Goal: Transaction & Acquisition: Download file/media

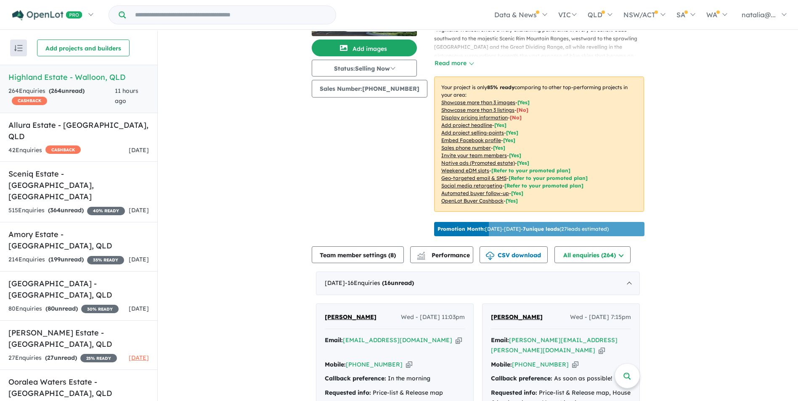
scroll to position [84, 0]
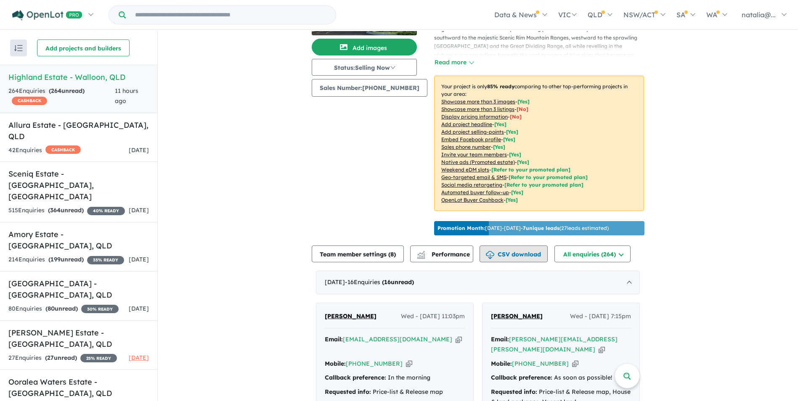
click at [522, 256] on button "CSV download" at bounding box center [513, 254] width 68 height 17
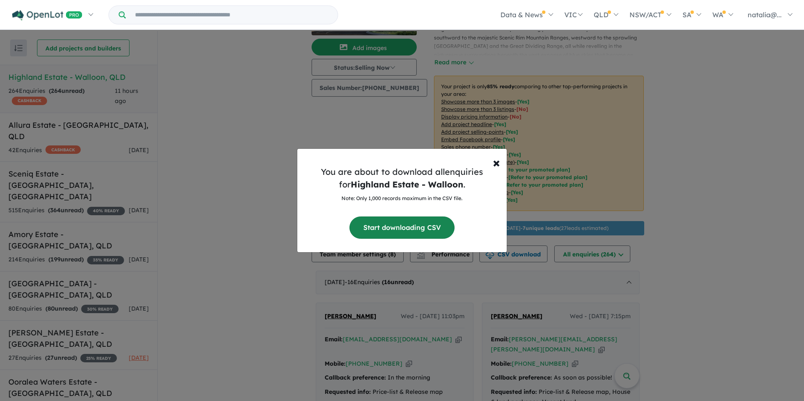
click at [391, 227] on button "Start downloading CSV" at bounding box center [401, 228] width 105 height 22
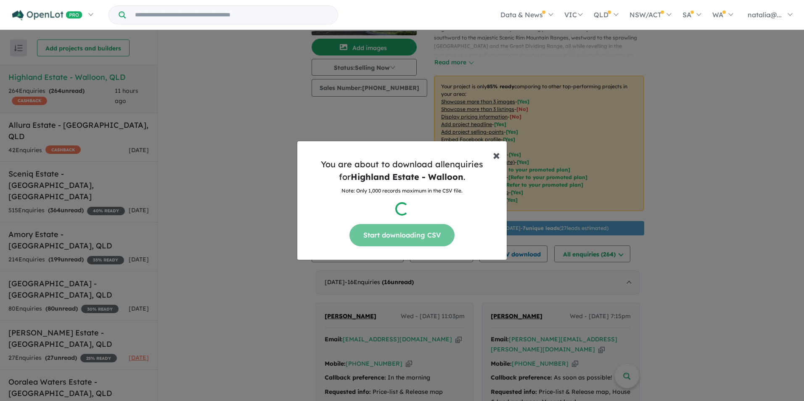
click at [497, 156] on span "×" at bounding box center [496, 154] width 7 height 17
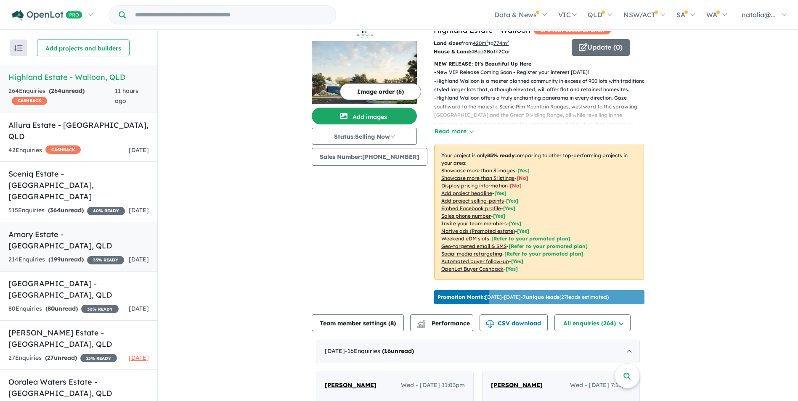
scroll to position [0, 0]
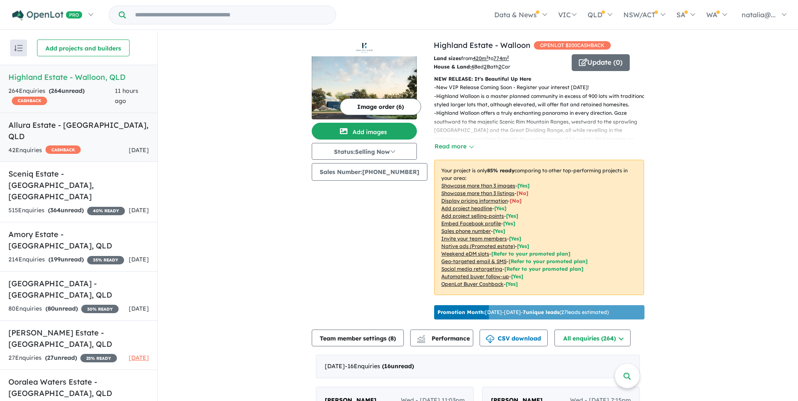
click at [53, 129] on h5 "Allura Estate - [GEOGRAPHIC_DATA] , [GEOGRAPHIC_DATA]" at bounding box center [78, 130] width 140 height 23
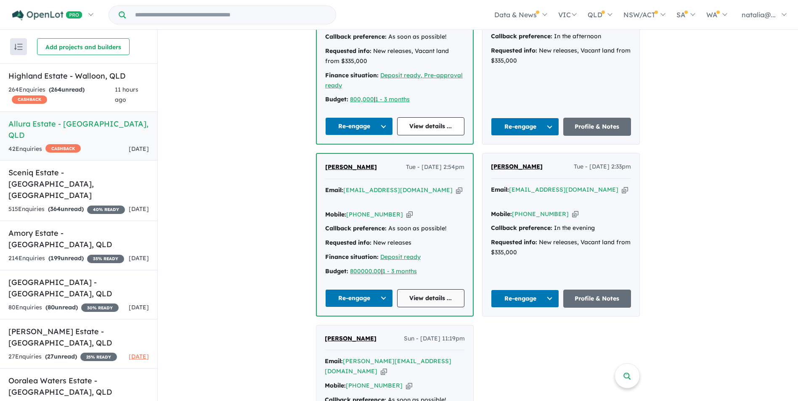
scroll to position [520, 0]
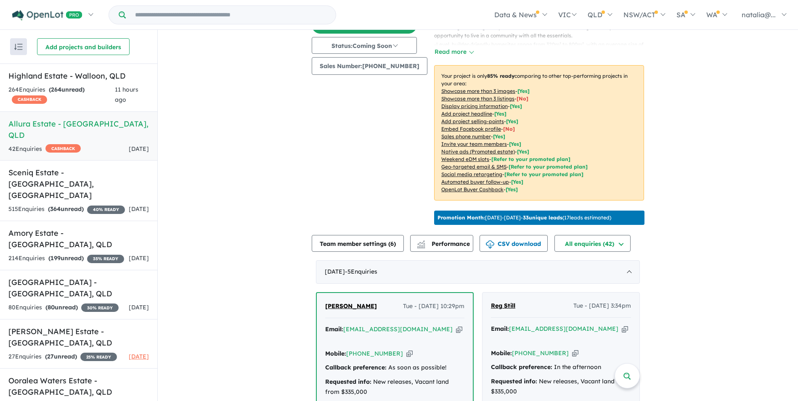
scroll to position [99, 0]
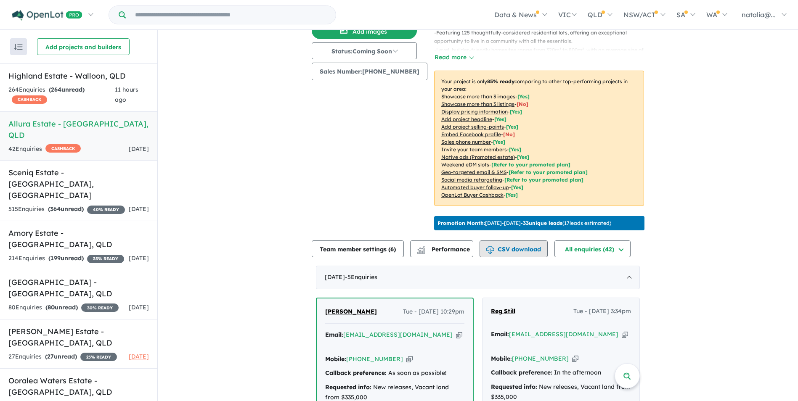
click at [517, 244] on button "CSV download" at bounding box center [513, 248] width 68 height 17
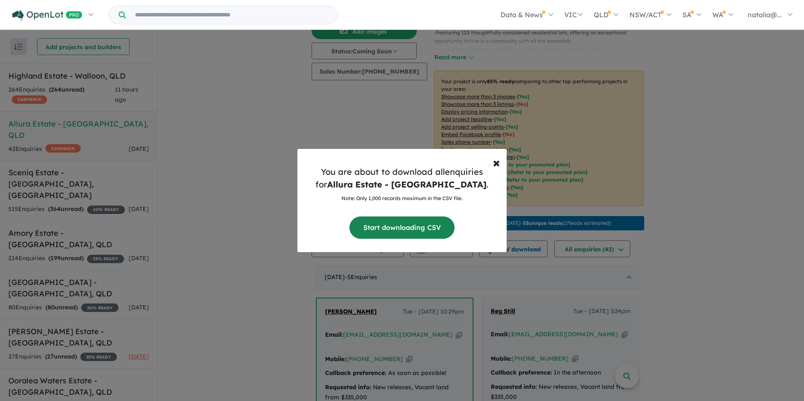
click at [433, 229] on button "Start downloading CSV" at bounding box center [401, 228] width 105 height 22
drag, startPoint x: 496, startPoint y: 165, endPoint x: 496, endPoint y: 171, distance: 5.9
click at [496, 165] on span "×" at bounding box center [496, 162] width 7 height 17
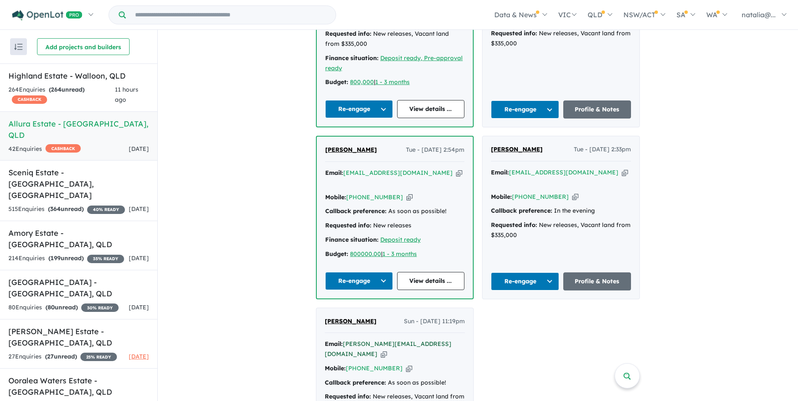
scroll to position [478, 0]
